Goal: Check status: Check status

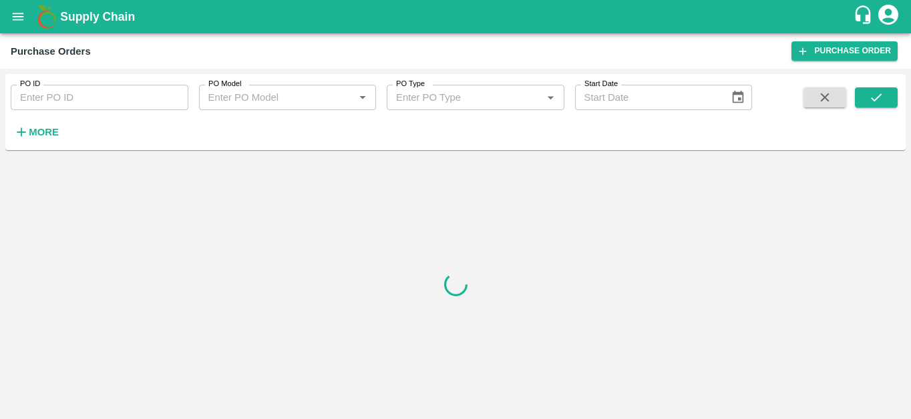
click at [14, 19] on icon "open drawer" at bounding box center [18, 16] width 15 height 15
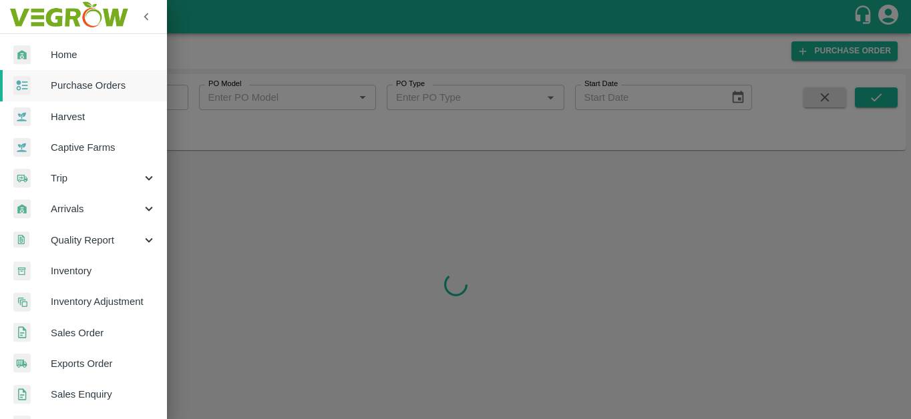
click at [81, 63] on link "Home" at bounding box center [83, 54] width 167 height 31
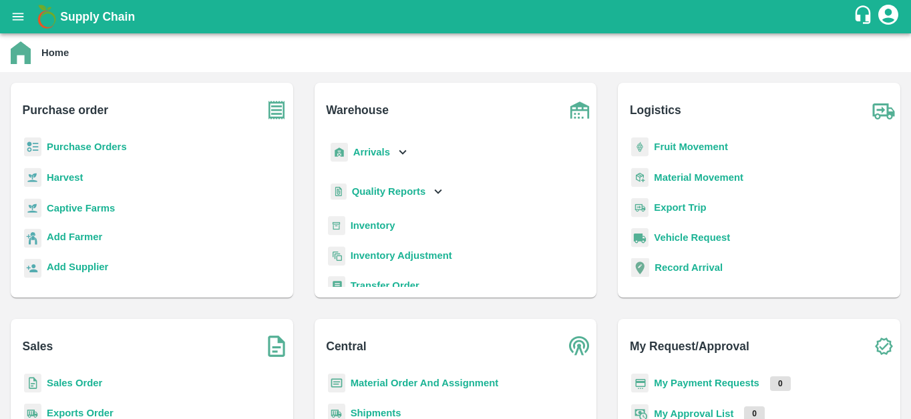
scroll to position [126, 0]
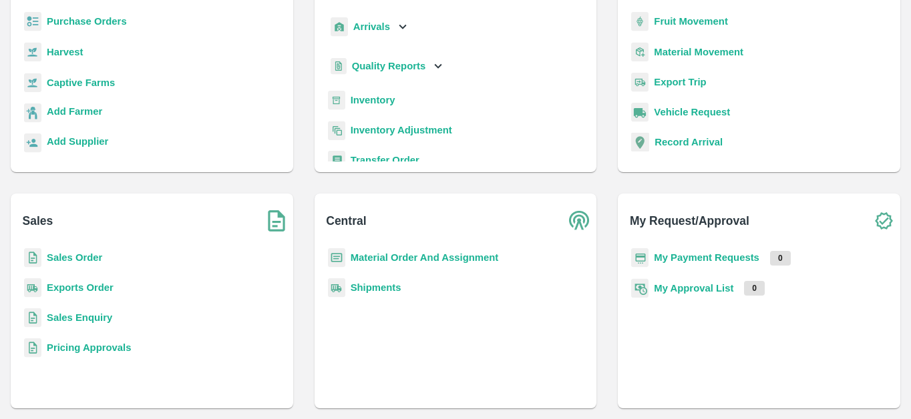
click at [378, 284] on b "Shipments" at bounding box center [376, 288] width 51 height 11
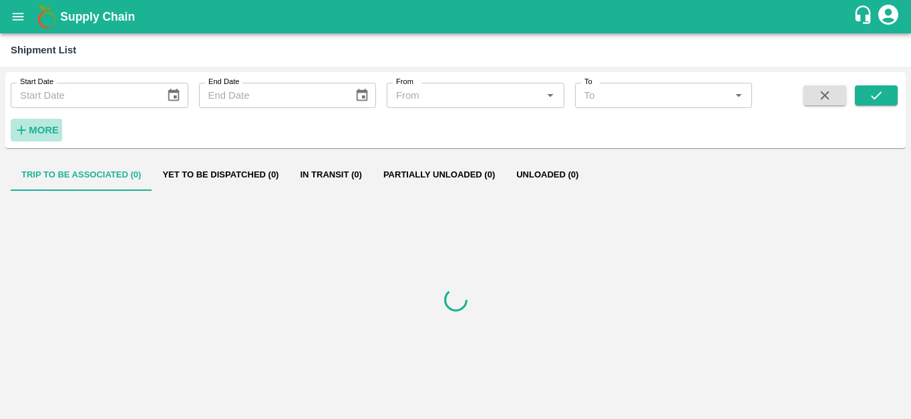
click at [43, 130] on strong "More" at bounding box center [44, 130] width 30 height 11
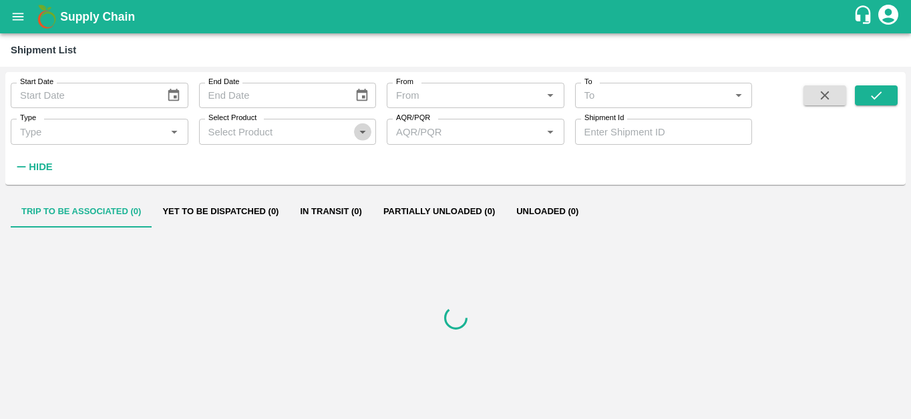
click at [364, 134] on icon "Open" at bounding box center [362, 131] width 15 height 15
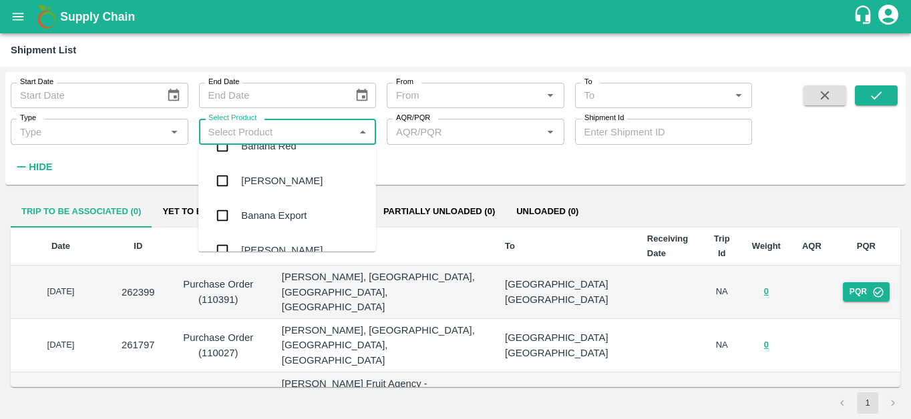
scroll to position [92, 0]
click at [317, 207] on div "Banana Export" at bounding box center [287, 215] width 178 height 35
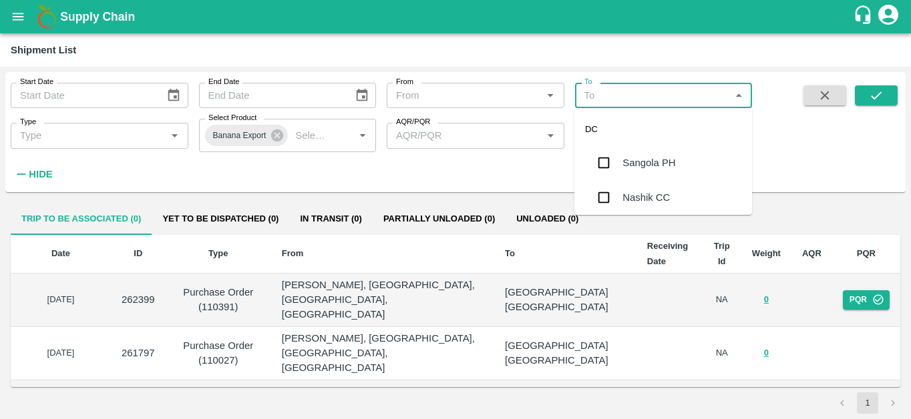
click at [677, 98] on input "To" at bounding box center [653, 95] width 148 height 17
type input "Tem"
click at [607, 164] on input "checkbox" at bounding box center [603, 163] width 27 height 27
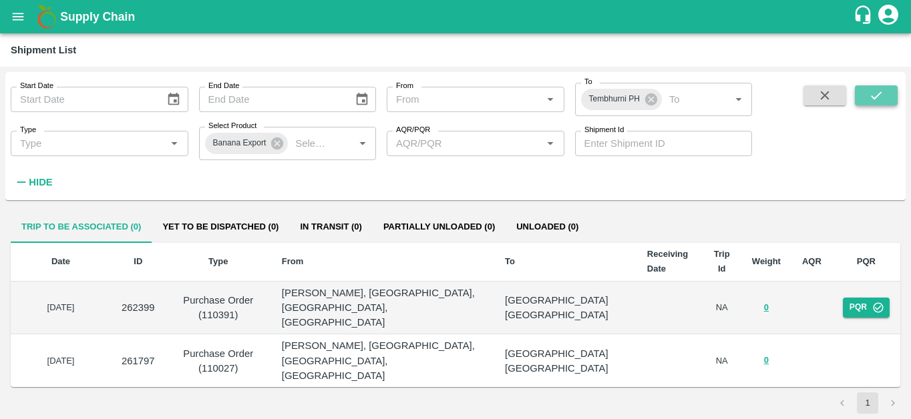
click at [893, 94] on button "submit" at bounding box center [876, 96] width 43 height 20
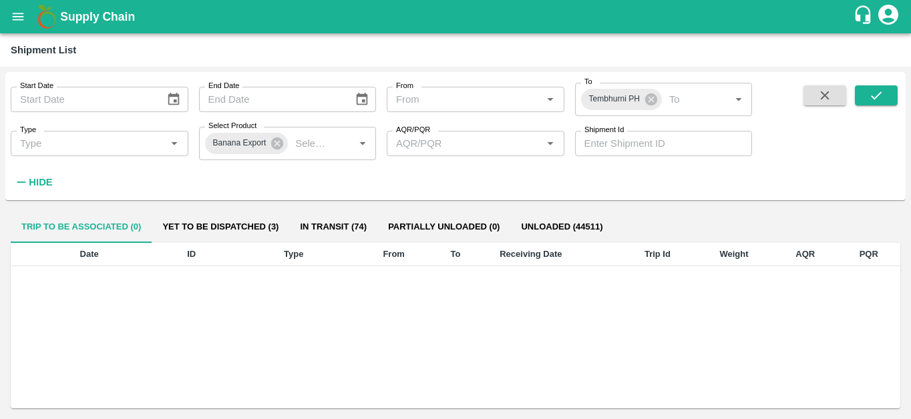
click at [584, 220] on button "Unloaded (44511)" at bounding box center [561, 227] width 103 height 32
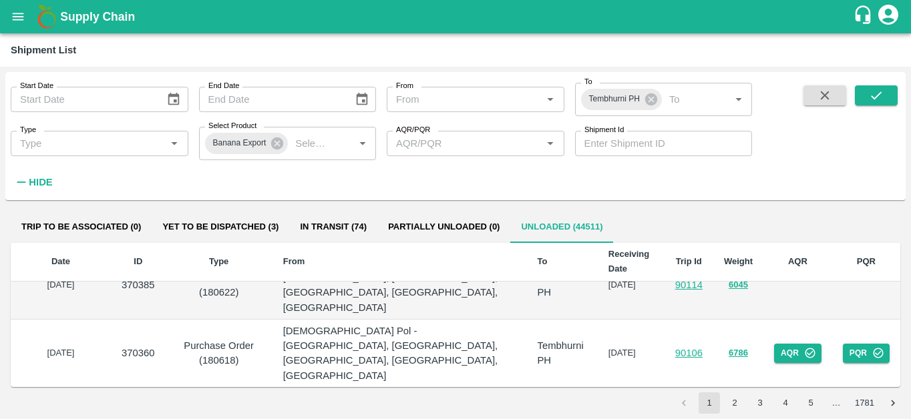
scroll to position [856, 0]
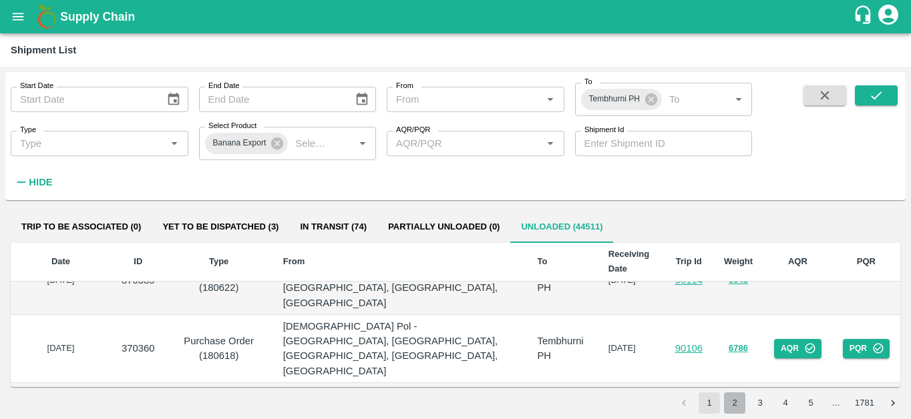
click at [735, 396] on button "2" at bounding box center [734, 403] width 21 height 21
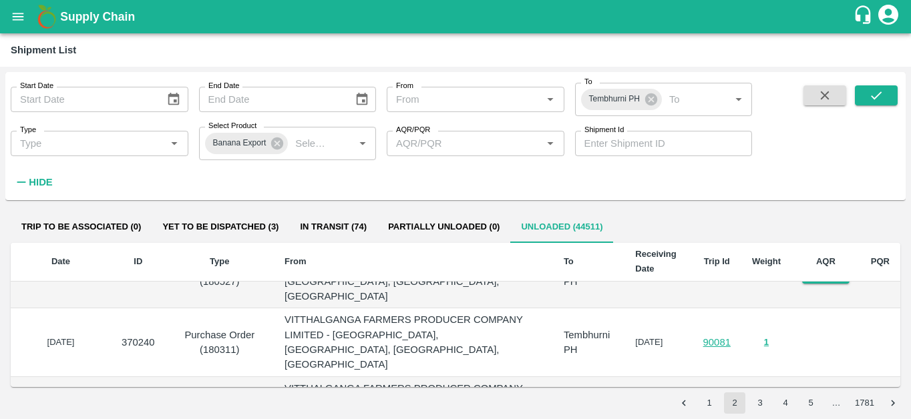
scroll to position [148, 0]
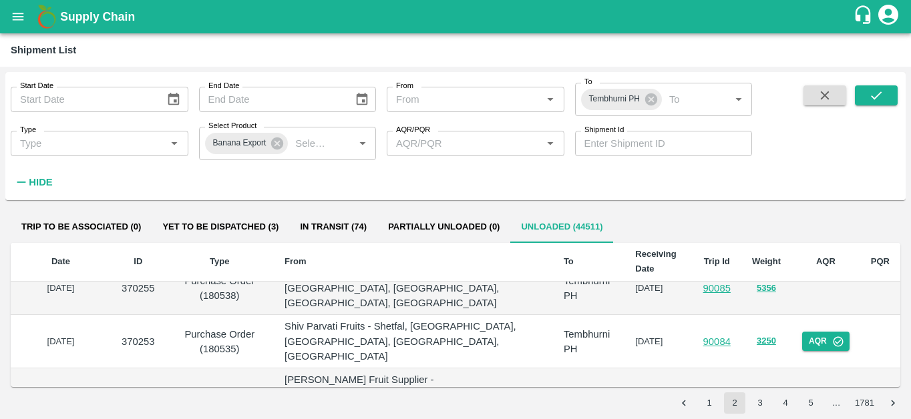
scroll to position [0, 0]
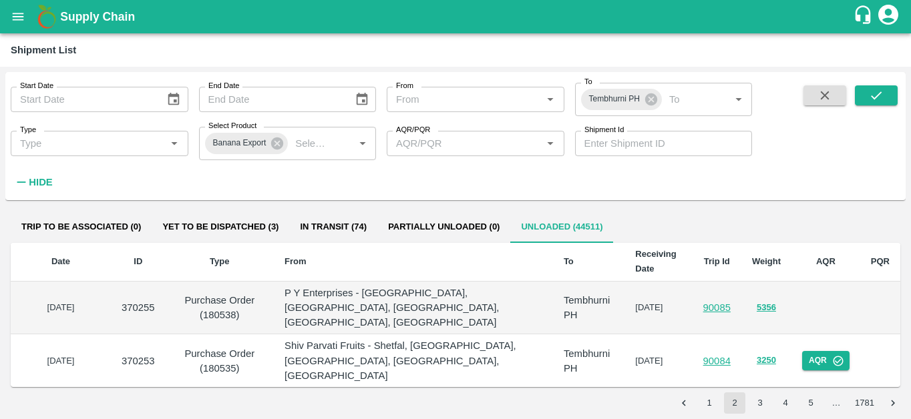
click at [715, 396] on button "1" at bounding box center [709, 403] width 21 height 21
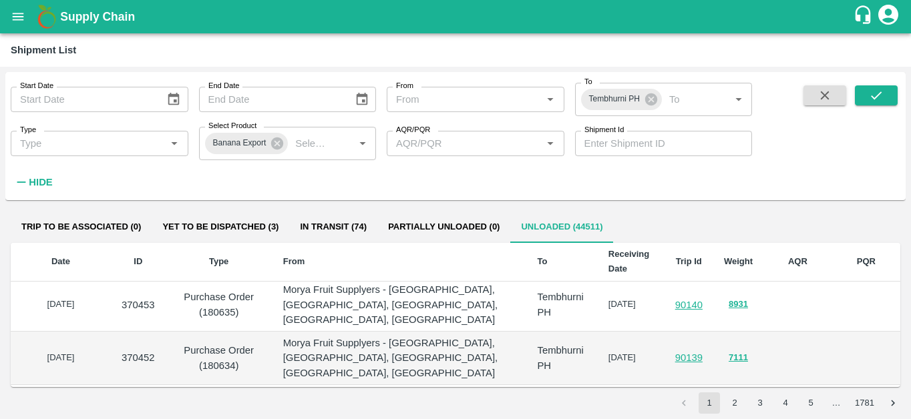
scroll to position [665, 0]
